Goal: Information Seeking & Learning: Learn about a topic

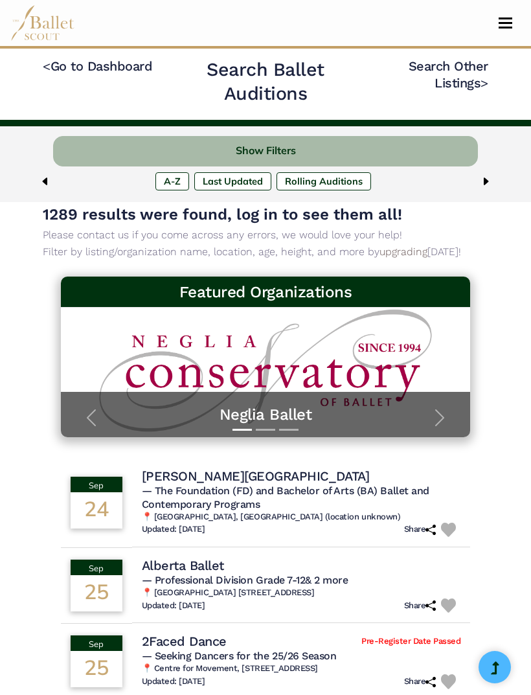
click at [388, 149] on button "Show Filters" at bounding box center [265, 151] width 425 height 30
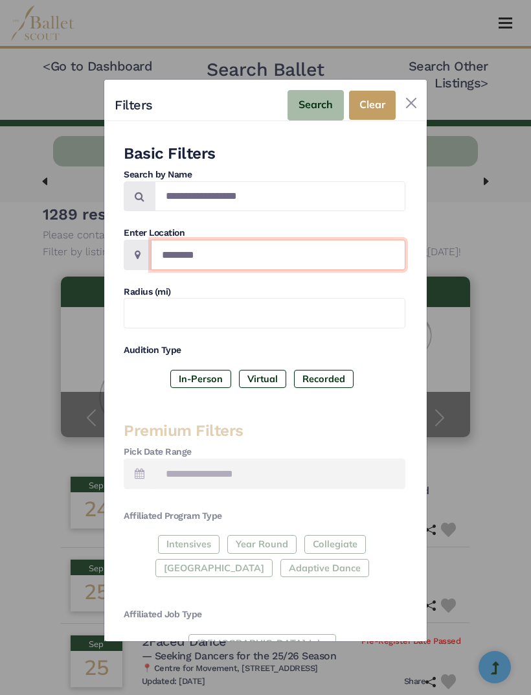
click at [289, 241] on input "Location" at bounding box center [278, 254] width 254 height 30
type input "*"
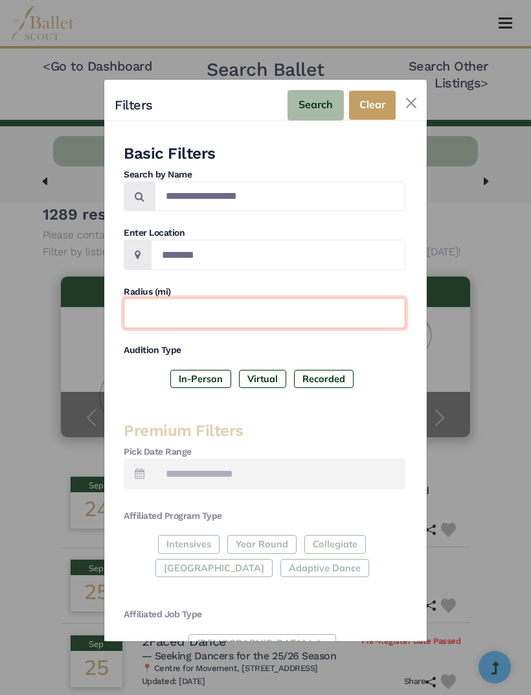
click at [269, 300] on input "text" at bounding box center [265, 313] width 282 height 30
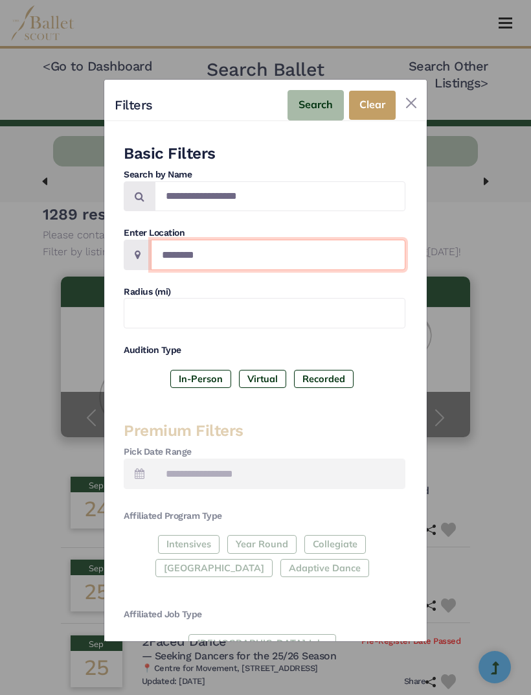
click at [283, 239] on input "Location" at bounding box center [278, 254] width 254 height 30
click at [280, 245] on input "Location" at bounding box center [278, 254] width 254 height 30
type input "*******"
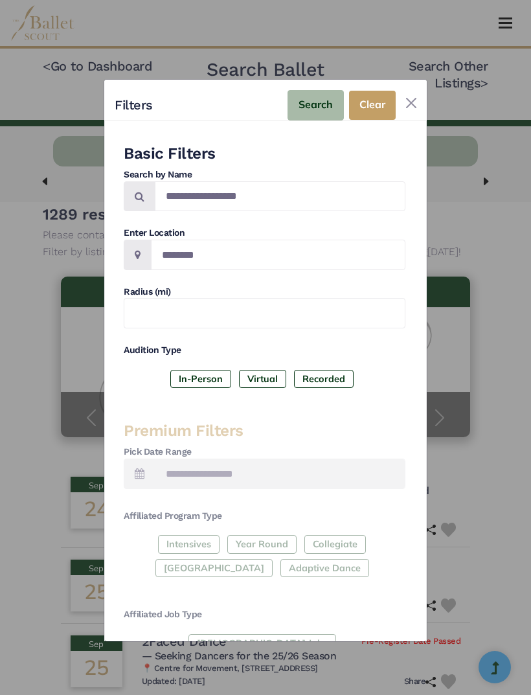
click at [329, 90] on button "Search" at bounding box center [315, 105] width 56 height 30
click at [312, 94] on button "Search" at bounding box center [315, 105] width 56 height 30
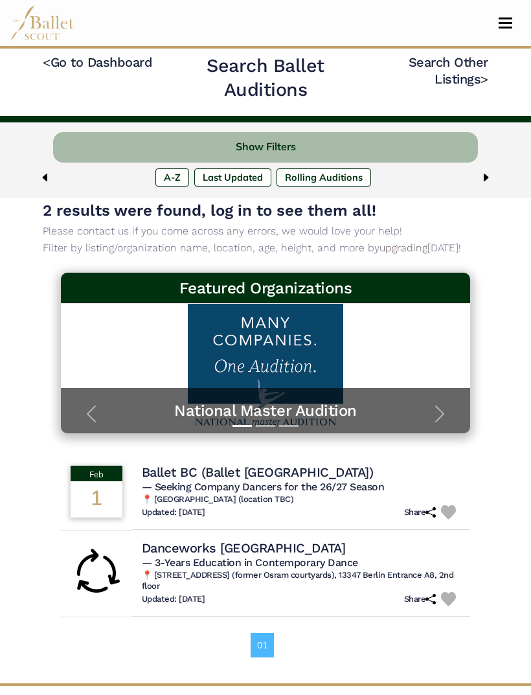
scroll to position [3, 0]
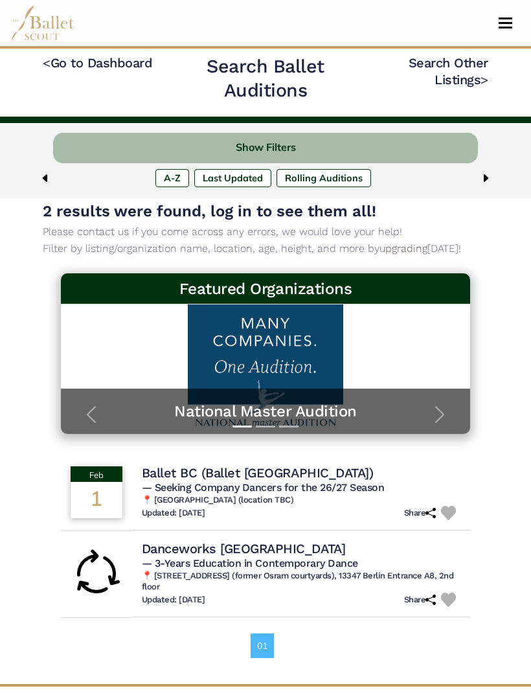
click at [315, 149] on button "Show Filters" at bounding box center [265, 148] width 425 height 30
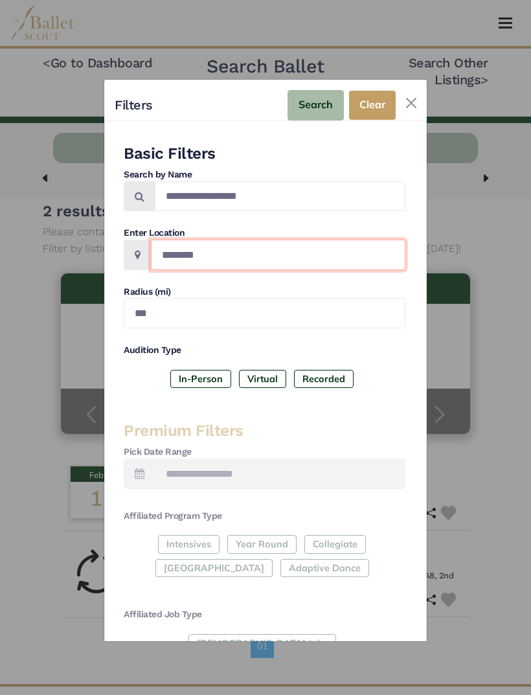
click at [298, 260] on input "*******" at bounding box center [278, 254] width 254 height 30
type input "*"
type input "*****"
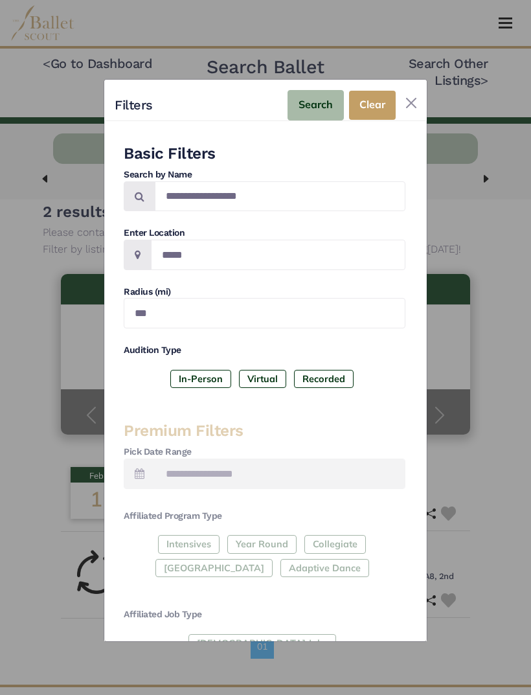
click at [326, 107] on button "Search" at bounding box center [315, 105] width 56 height 30
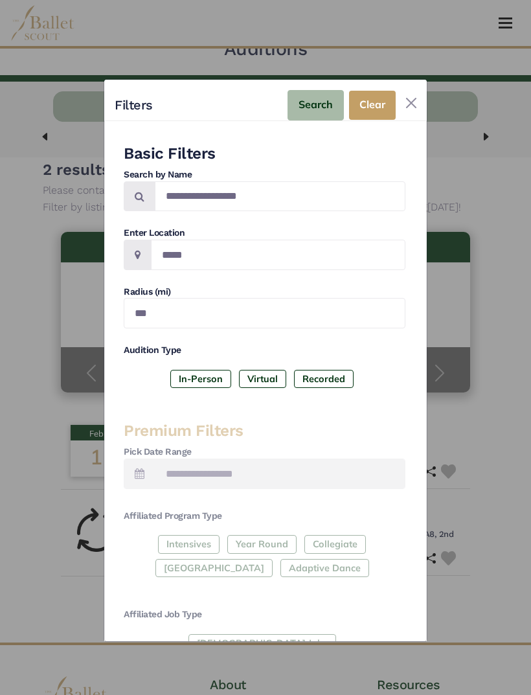
click at [412, 93] on button "Close" at bounding box center [411, 103] width 21 height 21
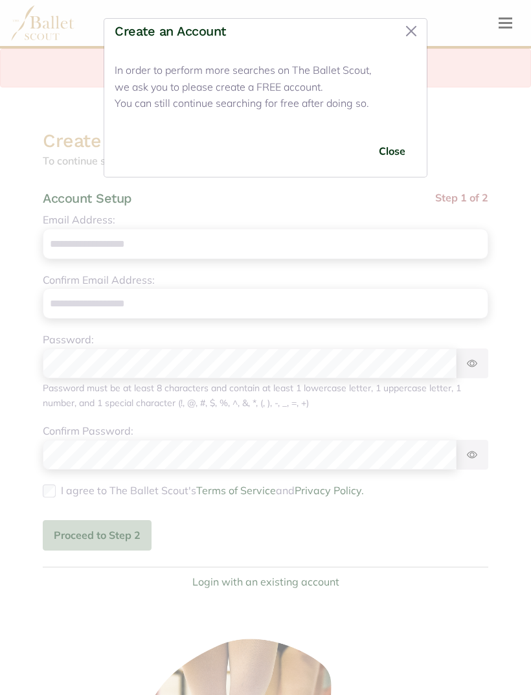
click at [402, 28] on button "Close" at bounding box center [411, 31] width 21 height 21
